Goal: Find specific page/section

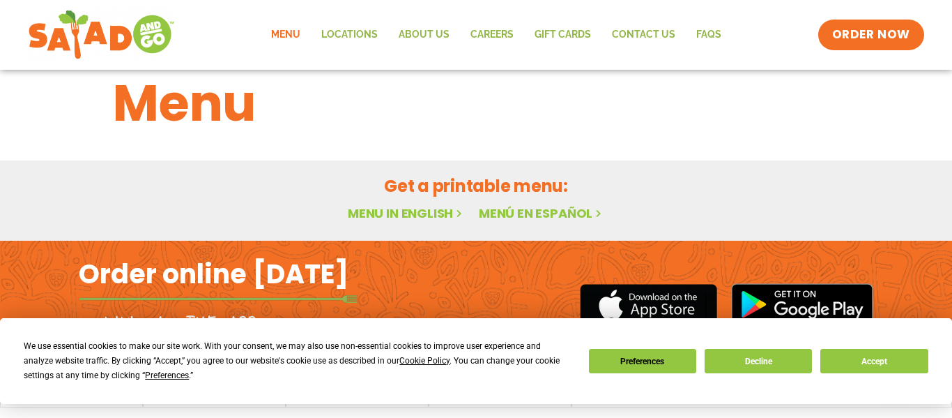
scroll to position [67, 0]
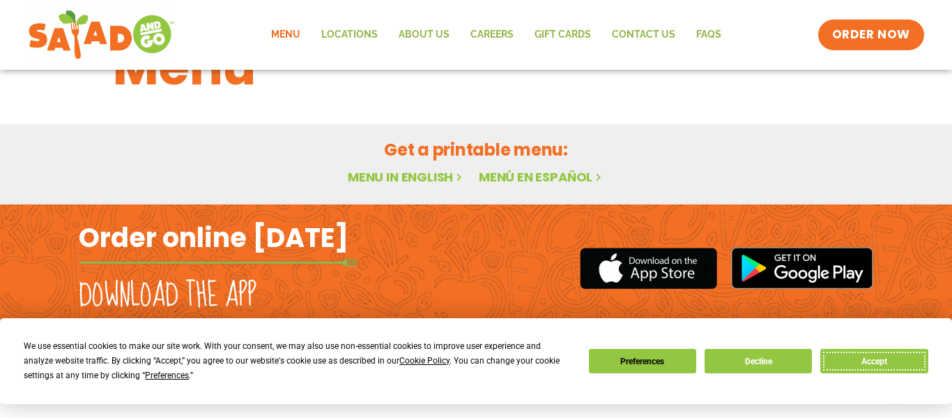
click at [848, 351] on button "Accept" at bounding box center [874, 361] width 107 height 24
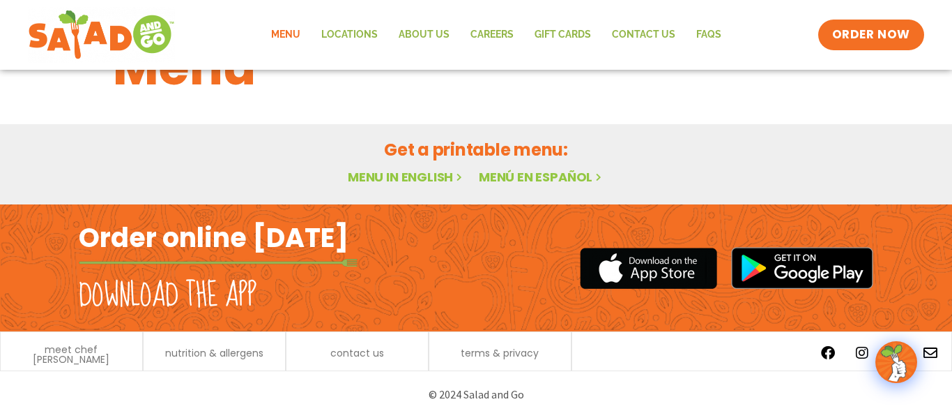
scroll to position [0, 0]
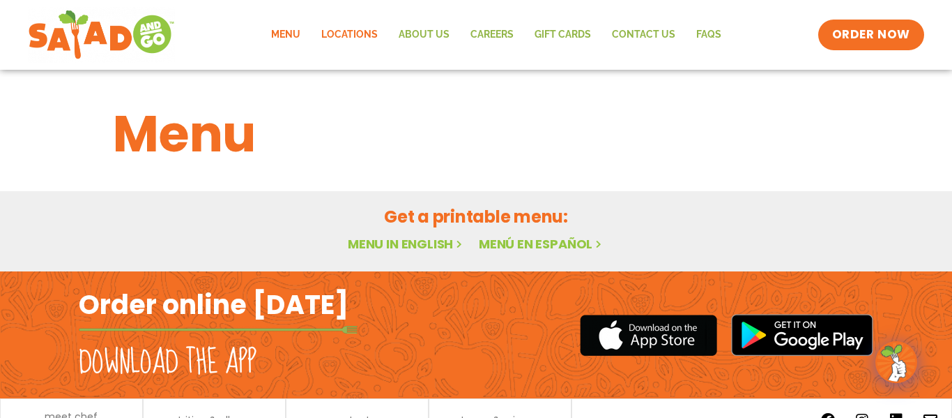
click at [362, 29] on link "Locations" at bounding box center [349, 35] width 77 height 32
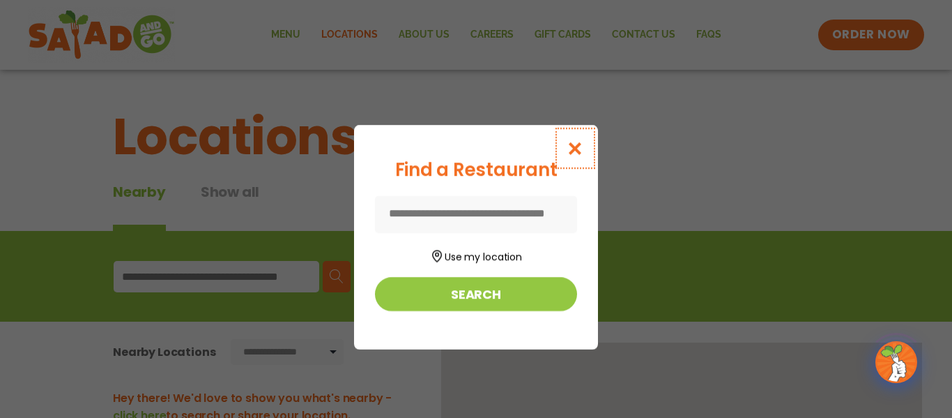
click at [584, 144] on icon "Close modal" at bounding box center [575, 148] width 17 height 15
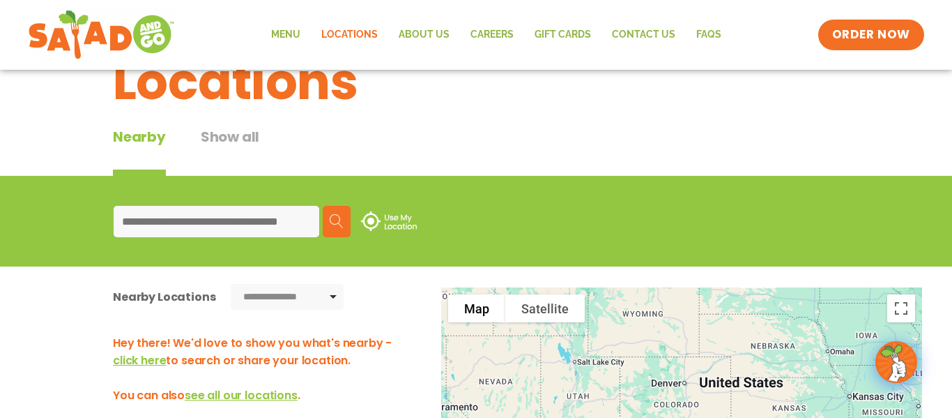
scroll to position [33, 0]
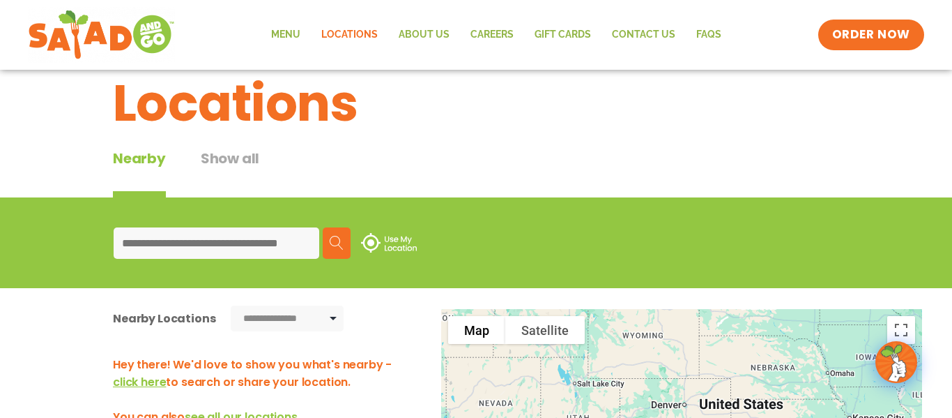
click at [223, 240] on input at bounding box center [217, 242] width 206 height 31
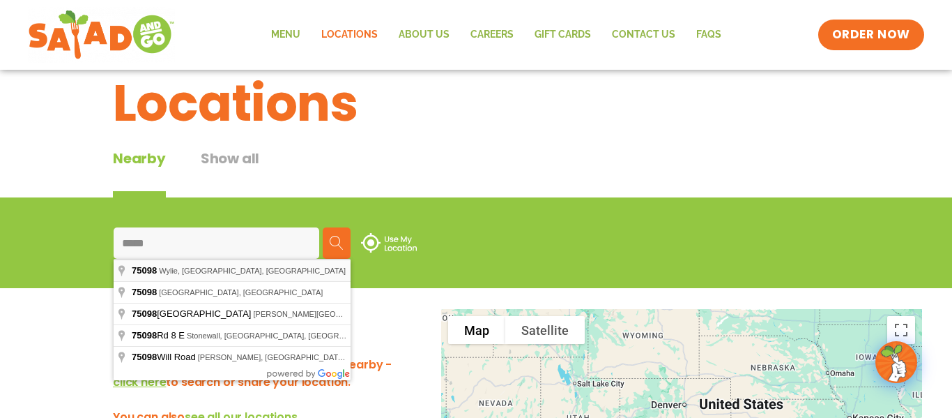
type input "**********"
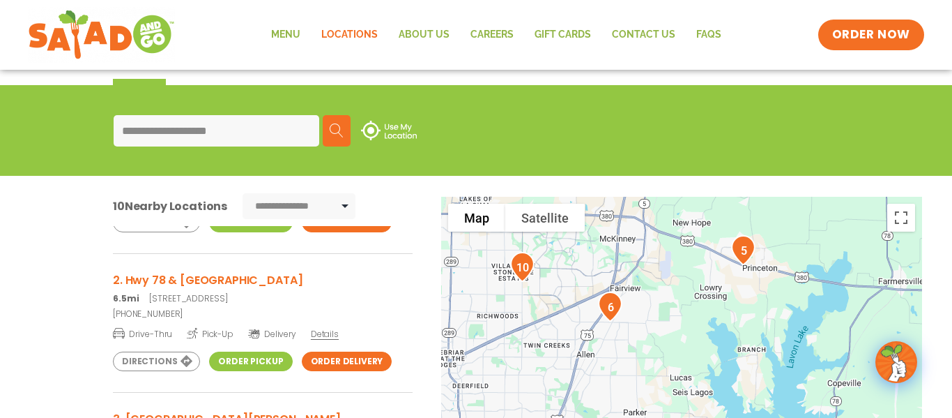
scroll to position [113, 0]
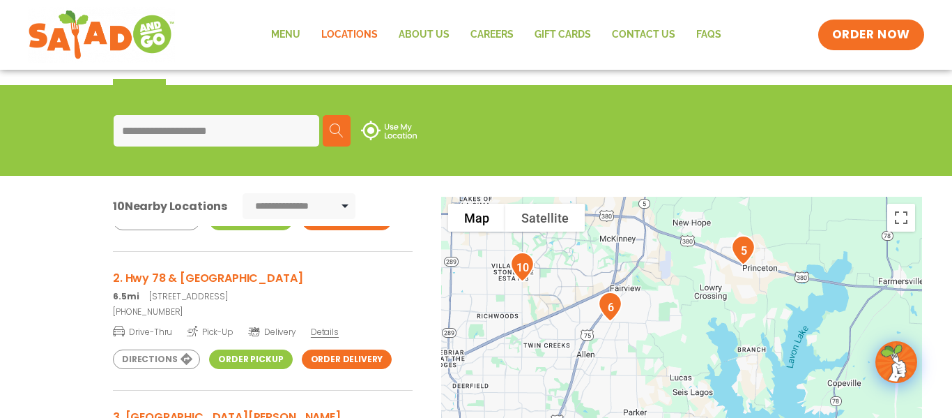
click at [204, 282] on h3 "2. Hwy 78 & Bunker Hill" at bounding box center [263, 277] width 300 height 17
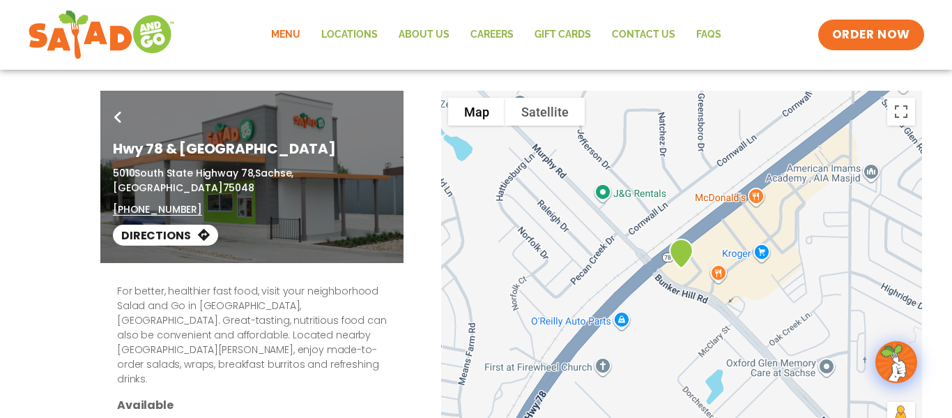
click at [292, 21] on link "Menu" at bounding box center [286, 35] width 50 height 32
